Goal: Information Seeking & Learning: Understand process/instructions

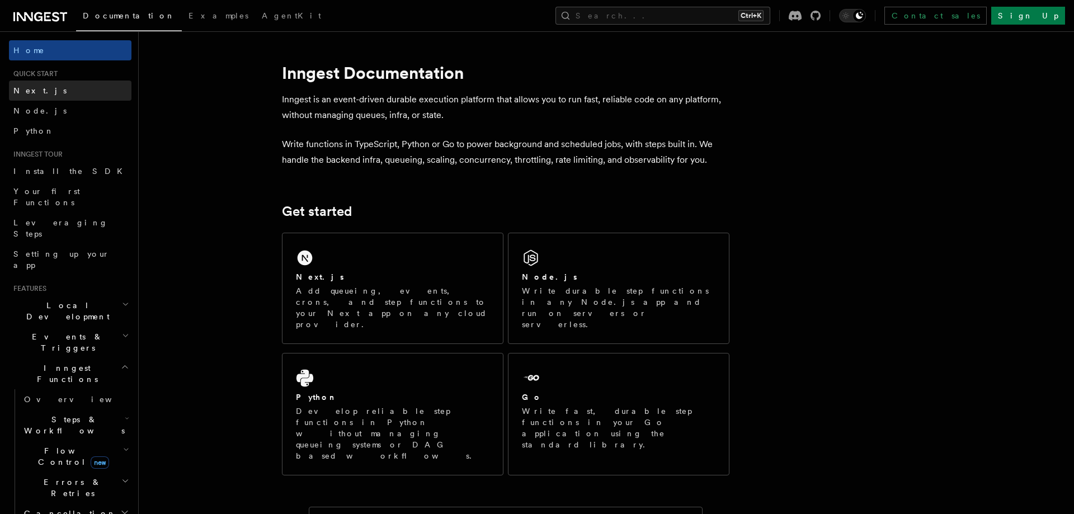
click at [39, 82] on link "Next.js" at bounding box center [70, 91] width 123 height 20
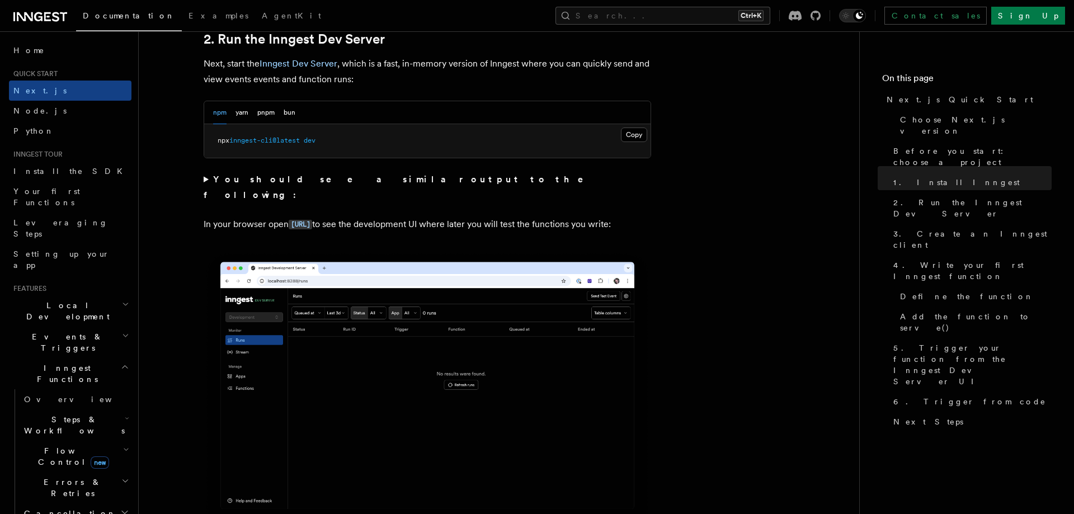
scroll to position [856, 0]
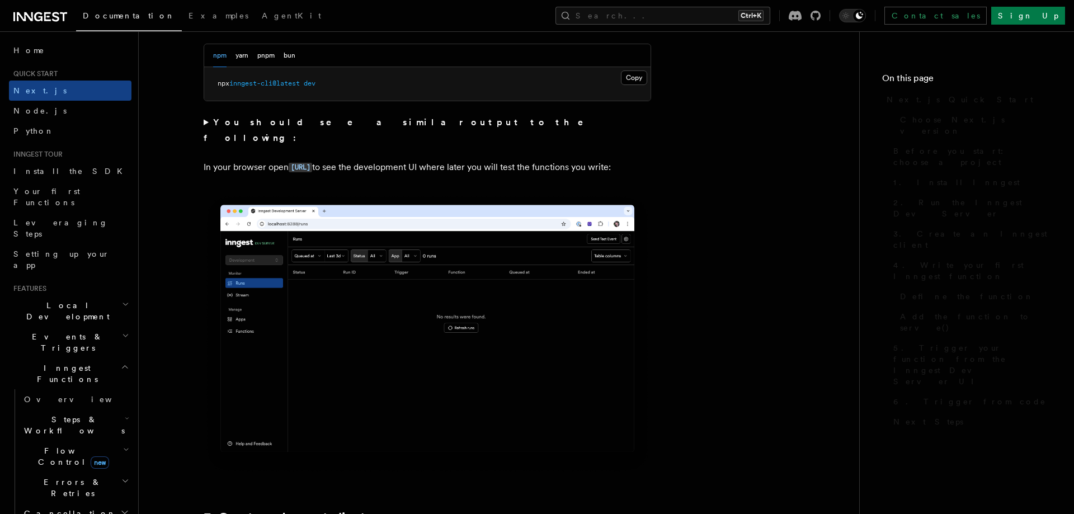
scroll to position [856, 0]
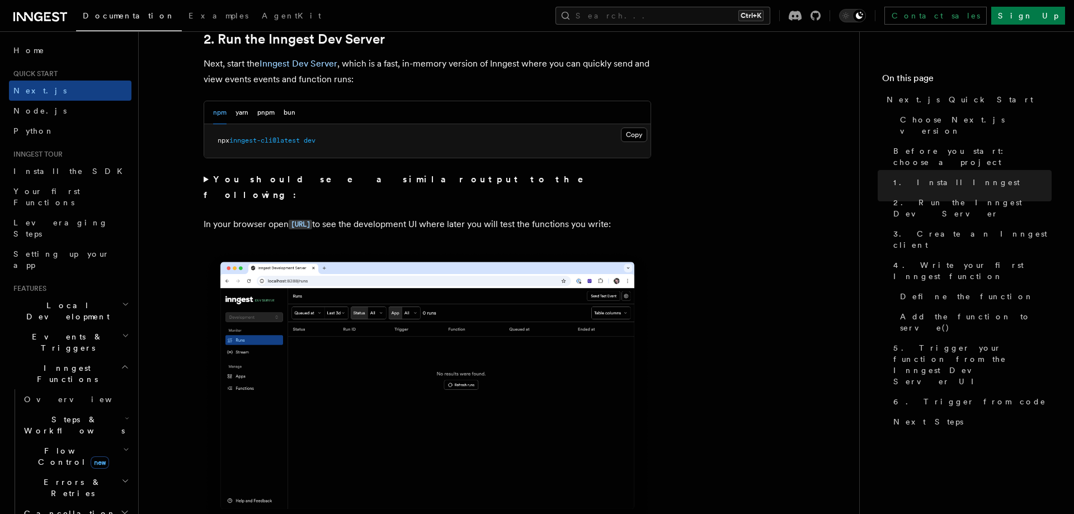
scroll to position [742, 0]
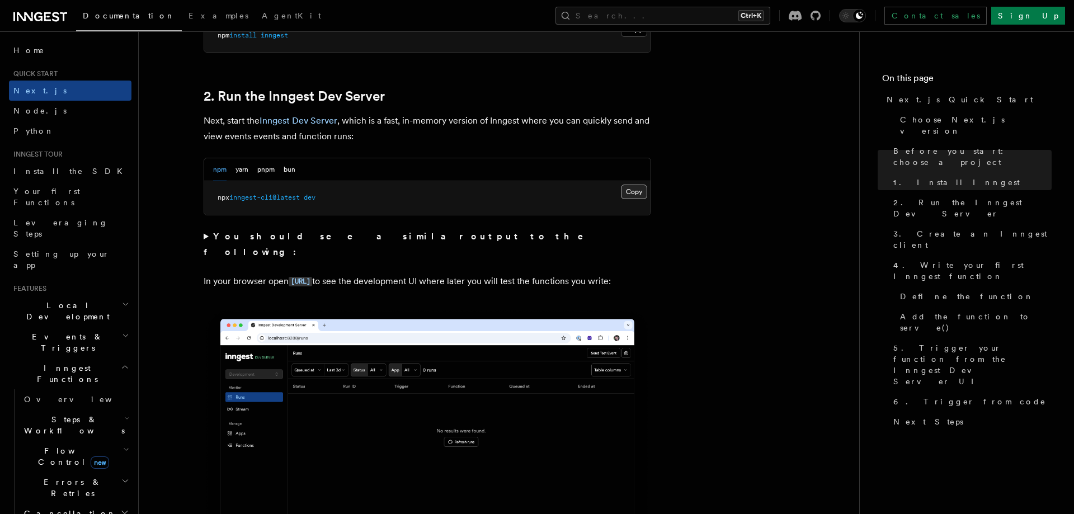
click at [644, 194] on button "Copy Copied" at bounding box center [634, 192] width 26 height 15
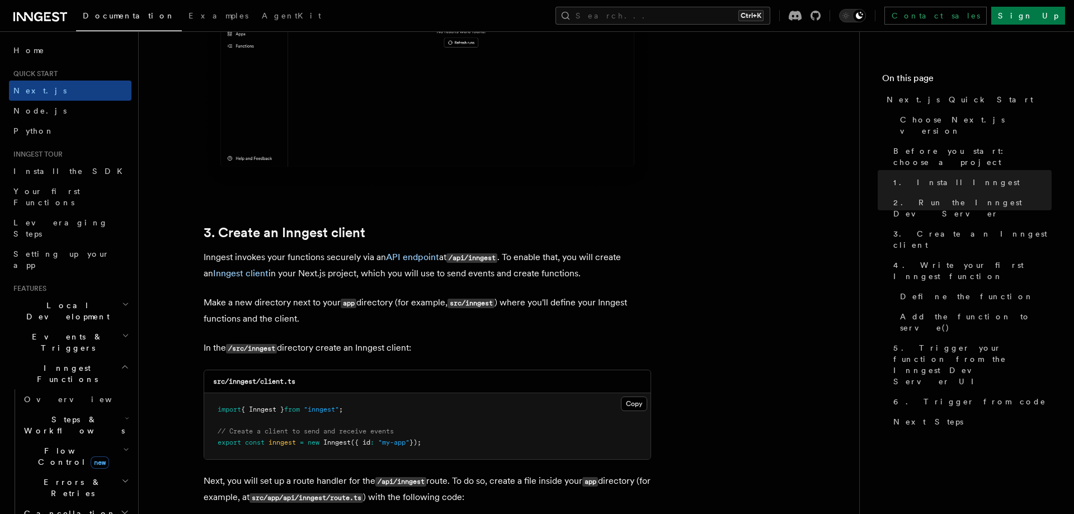
scroll to position [1312, 0]
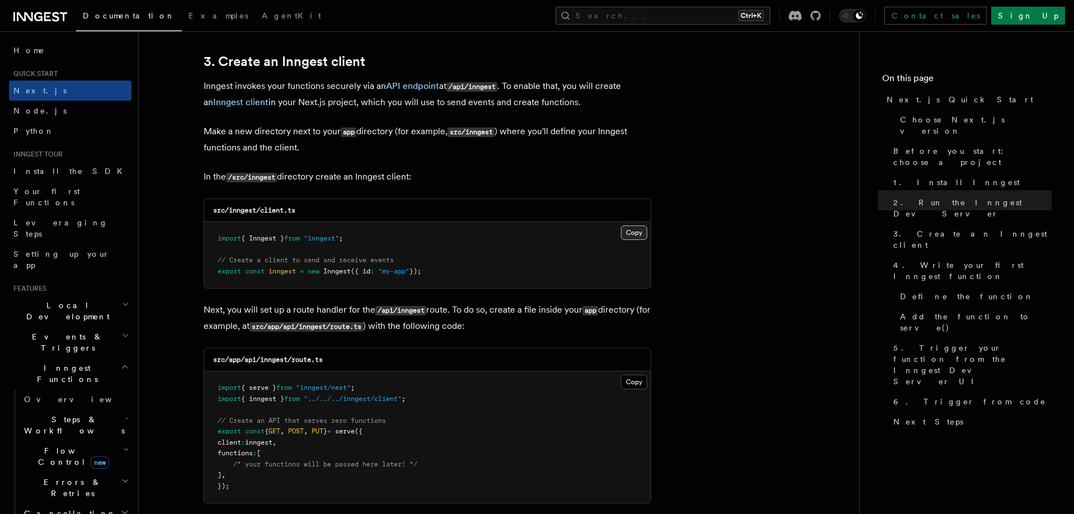
click at [630, 232] on button "Copy Copied" at bounding box center [634, 232] width 26 height 15
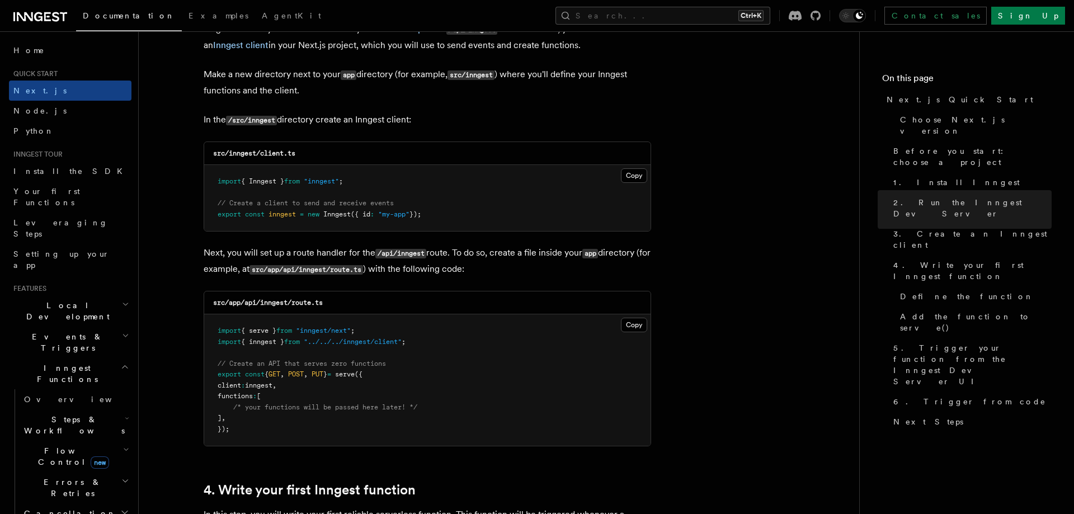
scroll to position [1426, 0]
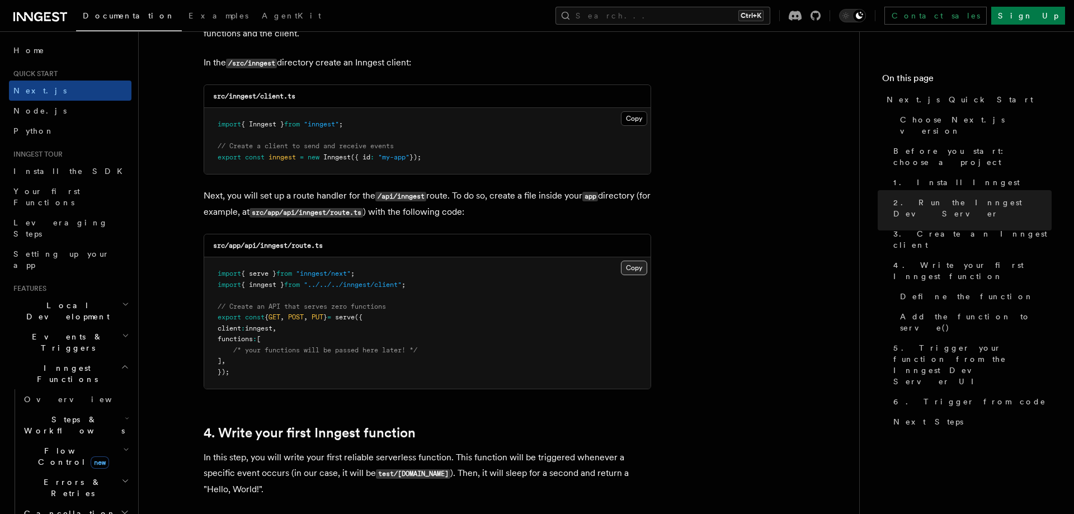
click at [632, 269] on button "Copy Copied" at bounding box center [634, 268] width 26 height 15
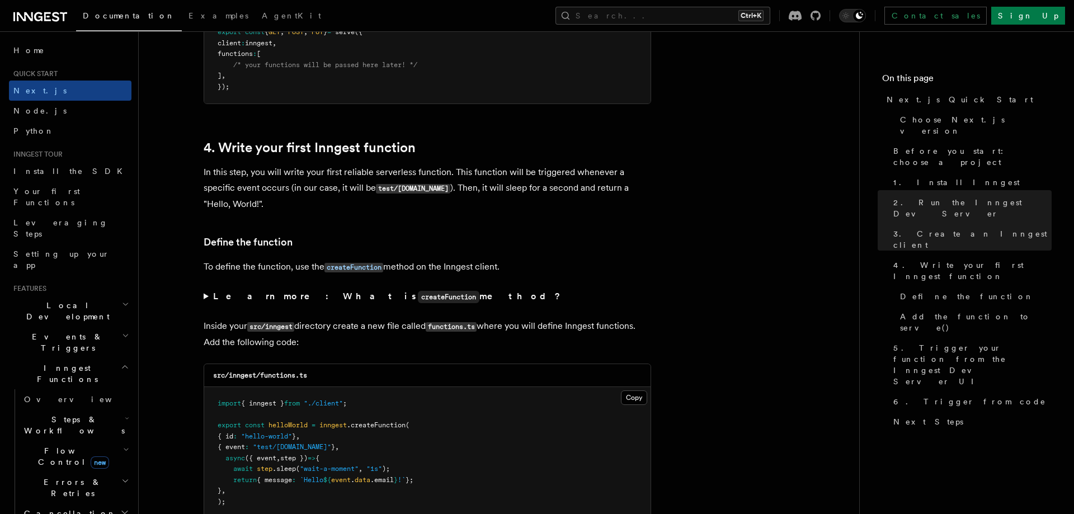
scroll to position [1883, 0]
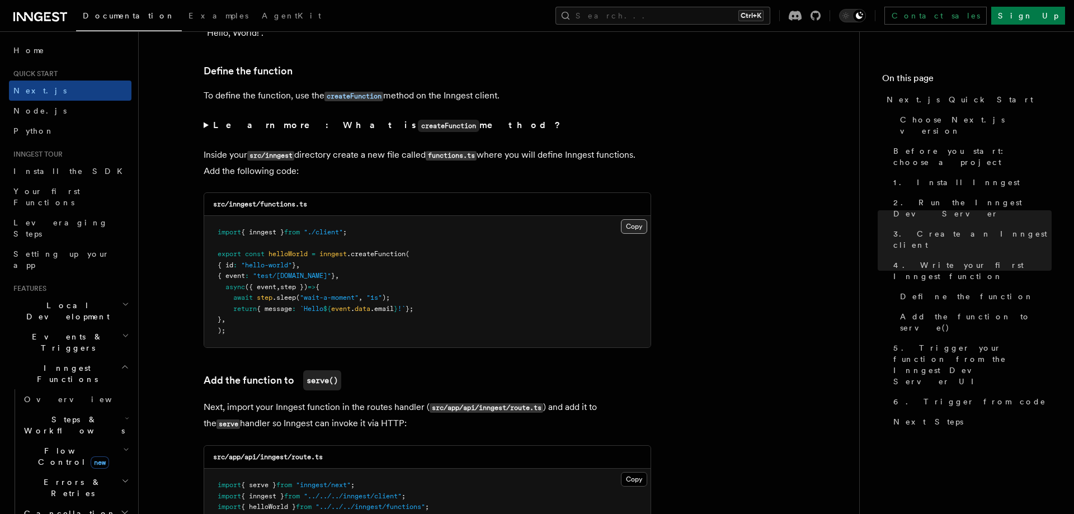
click at [639, 234] on button "Copy Copied" at bounding box center [634, 226] width 26 height 15
